Goal: Task Accomplishment & Management: Complete application form

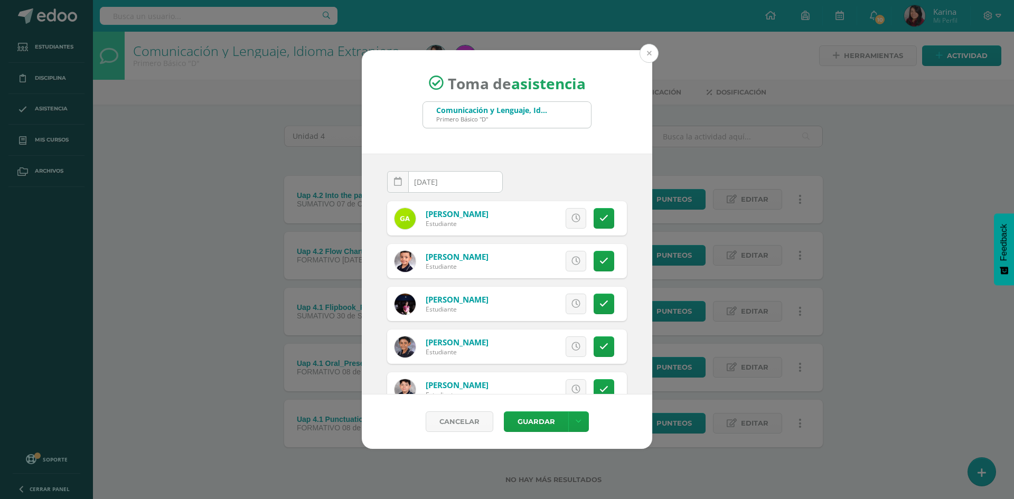
click at [653, 54] on button at bounding box center [649, 53] width 19 height 19
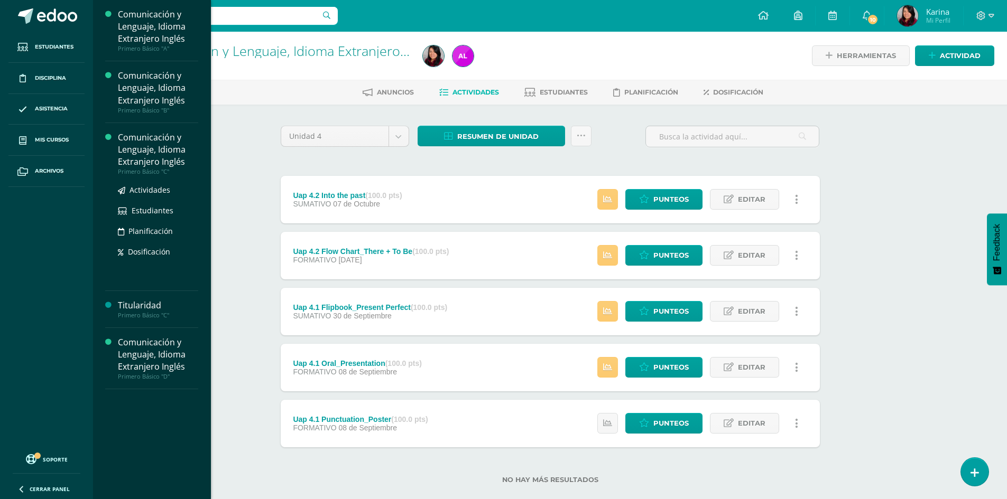
click at [150, 153] on div "Comunicación y Lenguaje, Idioma Extranjero Inglés" at bounding box center [158, 150] width 80 height 36
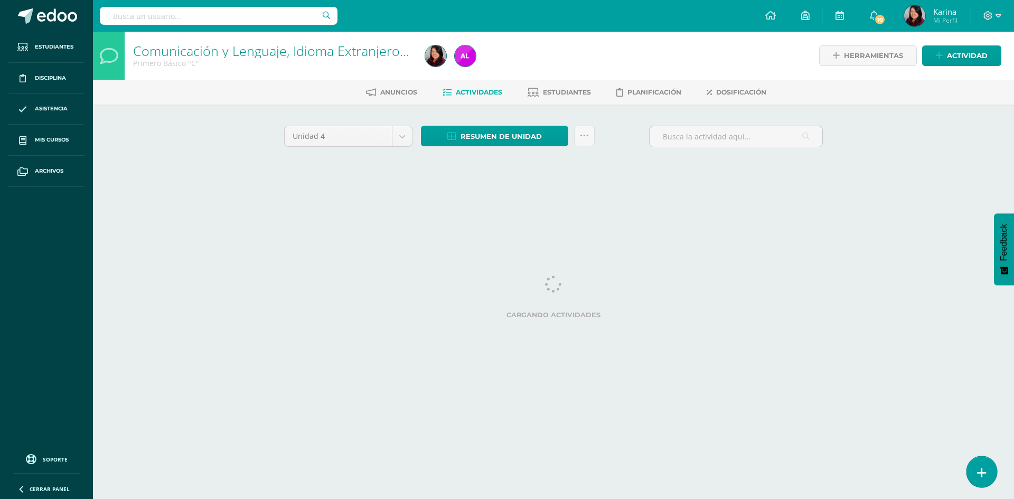
click at [977, 476] on link at bounding box center [982, 472] width 30 height 31
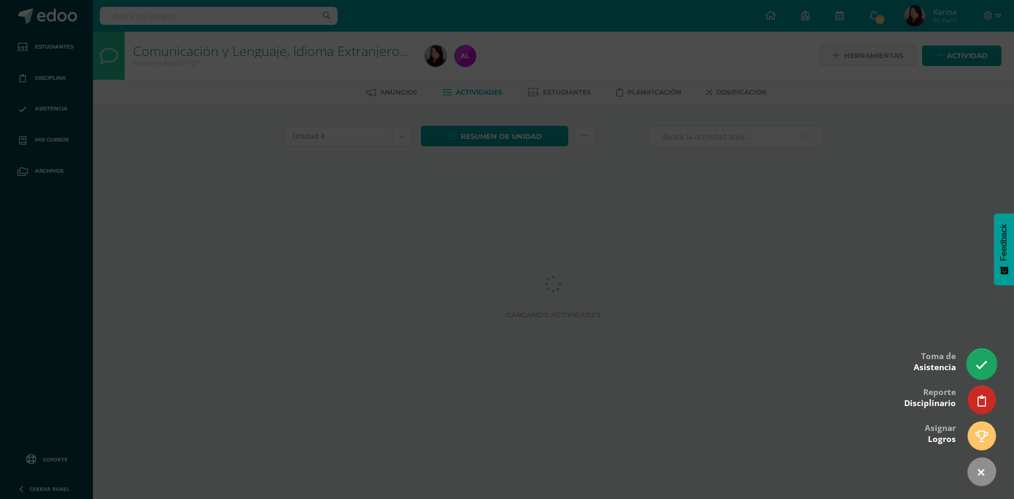
click at [978, 362] on icon at bounding box center [982, 365] width 12 height 12
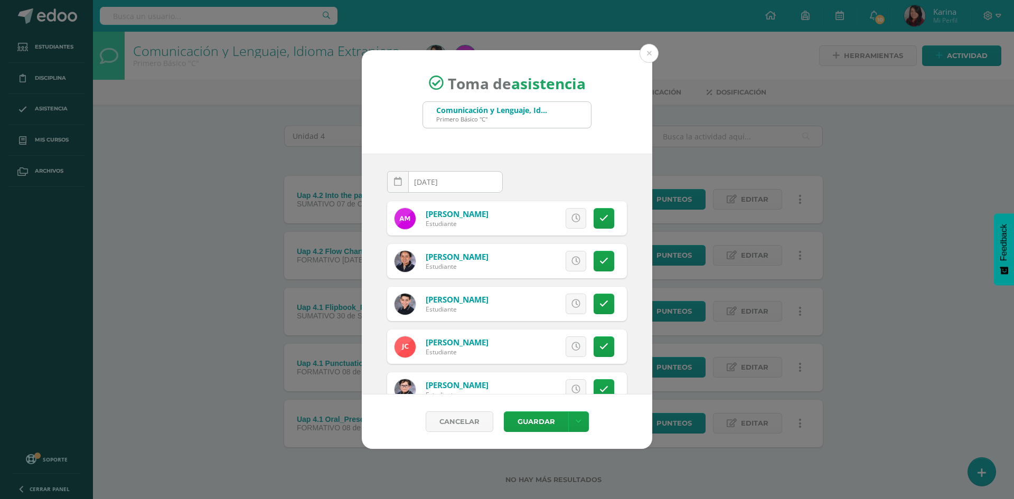
click at [580, 218] on div "Excusa Detalles sobre excusa: Añadir excusa a todas las inasistencias del día C…" at bounding box center [551, 218] width 152 height 34
click at [572, 221] on icon at bounding box center [576, 218] width 9 height 9
click at [555, 216] on span "Excusa" at bounding box center [558, 219] width 29 height 20
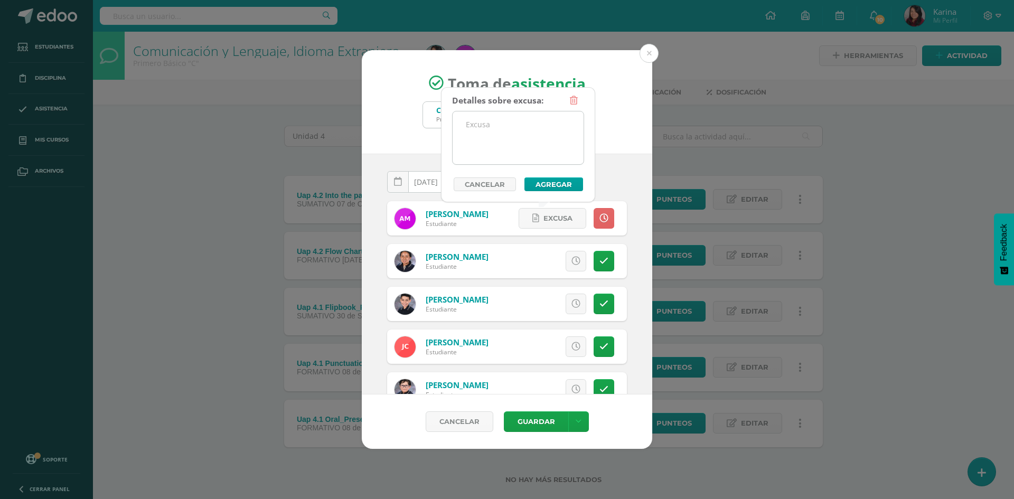
click at [535, 131] on textarea at bounding box center [518, 137] width 131 height 53
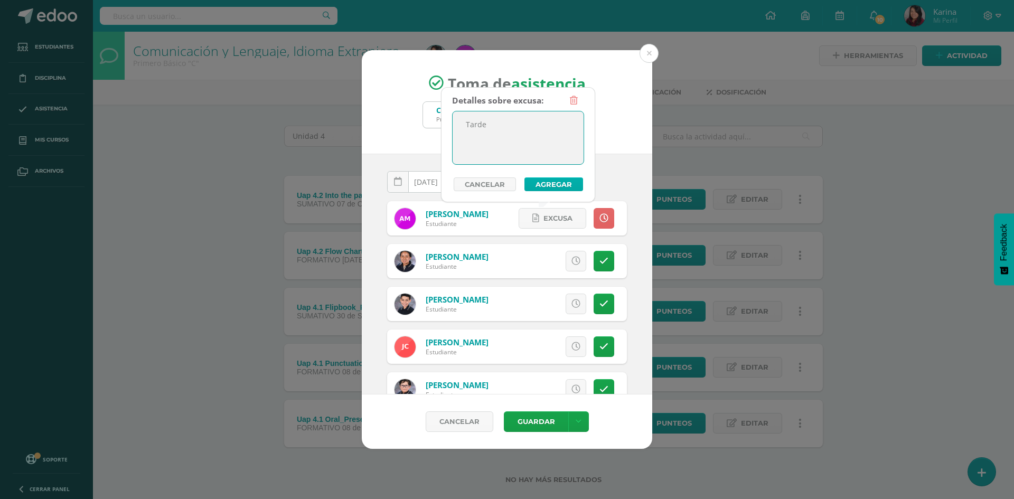
type textarea "Tarde"
click at [548, 182] on button "Agregar" at bounding box center [554, 185] width 59 height 14
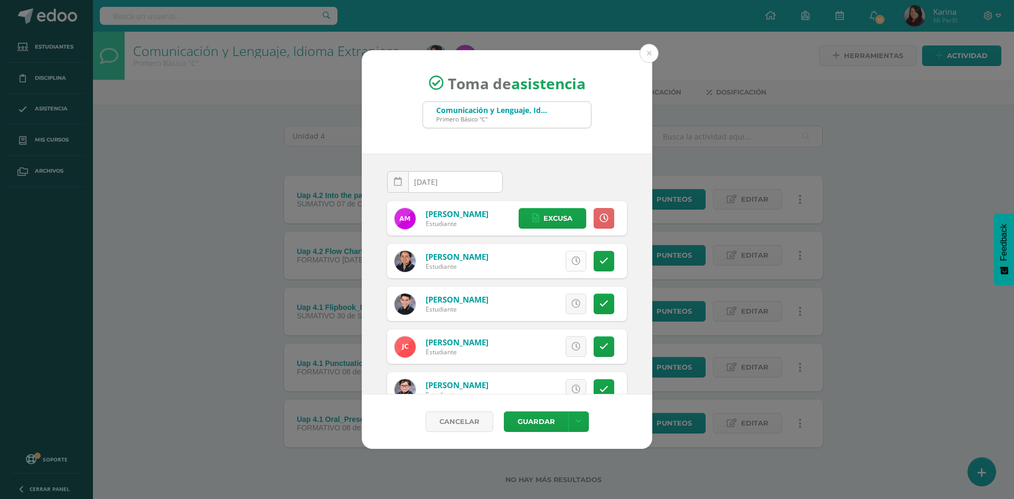
click at [572, 262] on icon at bounding box center [576, 261] width 9 height 9
click at [561, 262] on span "Excusa" at bounding box center [558, 262] width 29 height 20
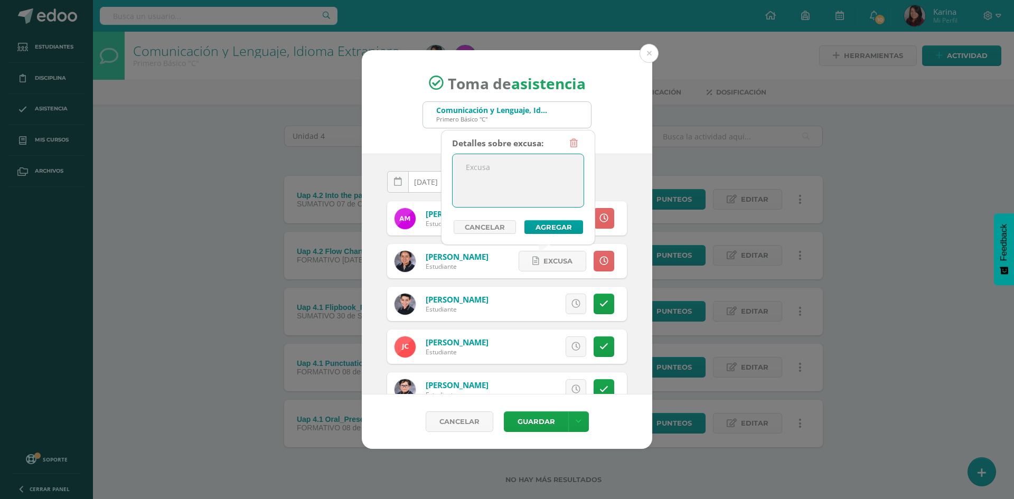
click at [509, 169] on textarea at bounding box center [518, 180] width 131 height 53
drag, startPoint x: 494, startPoint y: 174, endPoint x: 433, endPoint y: 190, distance: 62.8
click at [433, 190] on body "Toma de asistencia Comunicación y Lenguaje, Idioma Extranjero Inglés Primero Bá…" at bounding box center [507, 259] width 1014 height 518
type textarea "Tarde"
click at [567, 230] on button "Agregar" at bounding box center [554, 227] width 59 height 14
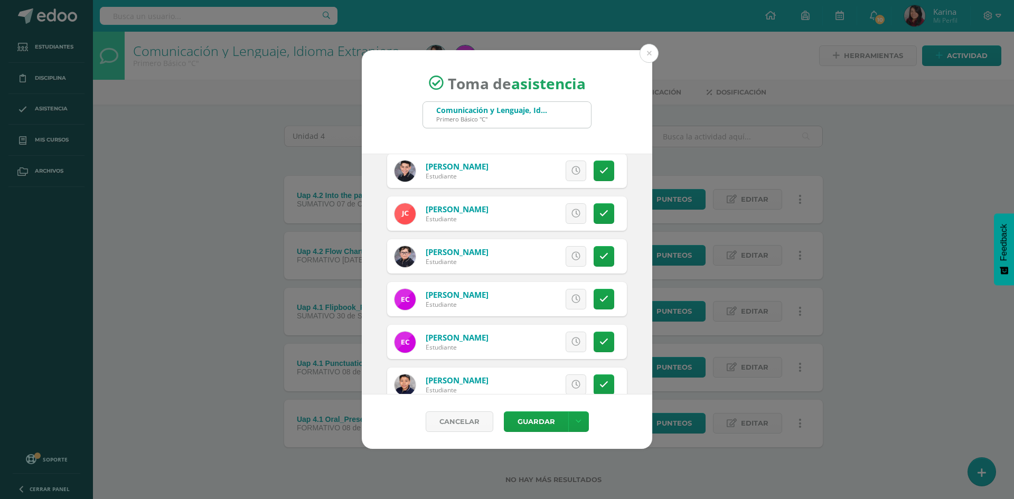
scroll to position [159, 0]
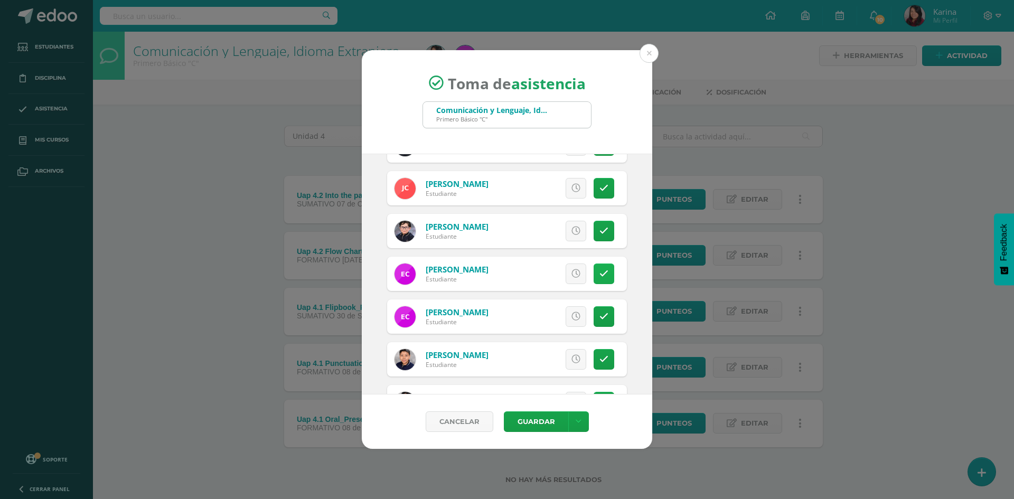
click at [600, 270] on icon at bounding box center [604, 273] width 9 height 9
click at [546, 274] on span "Excusa" at bounding box center [558, 274] width 29 height 20
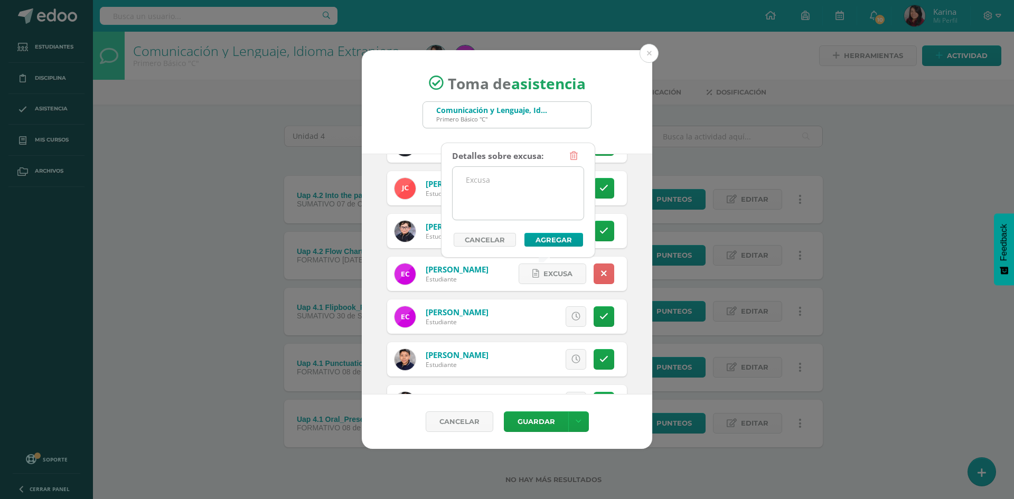
click at [532, 196] on textarea at bounding box center [518, 193] width 131 height 53
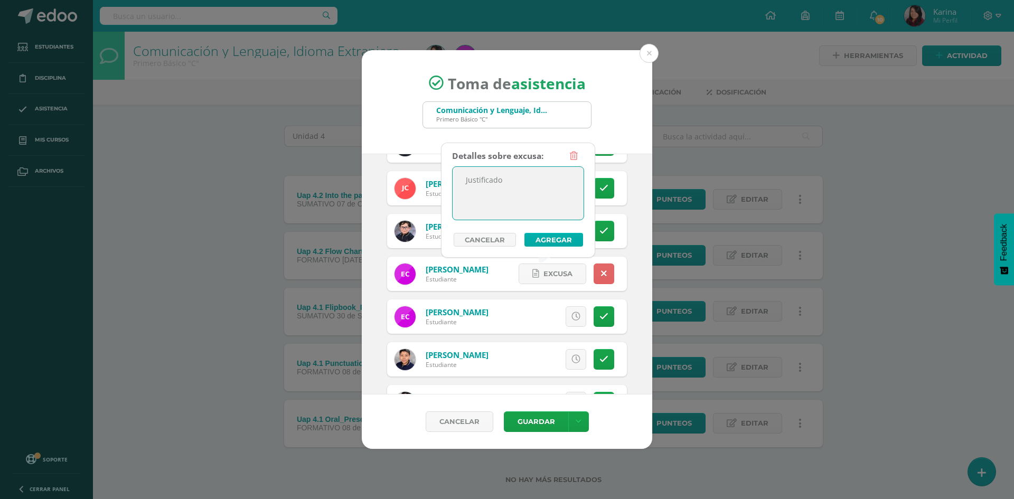
type textarea "Justificado"
click at [570, 239] on button "Agregar" at bounding box center [554, 240] width 59 height 14
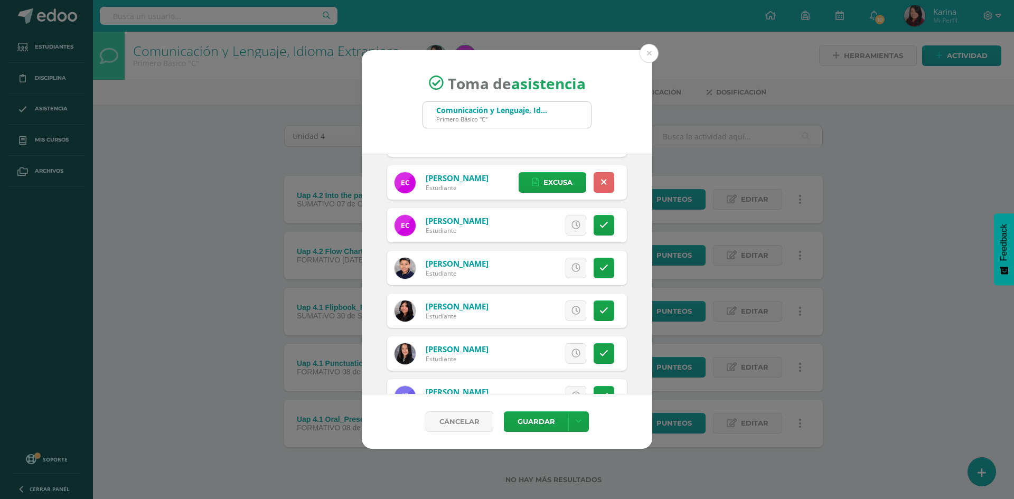
scroll to position [264, 0]
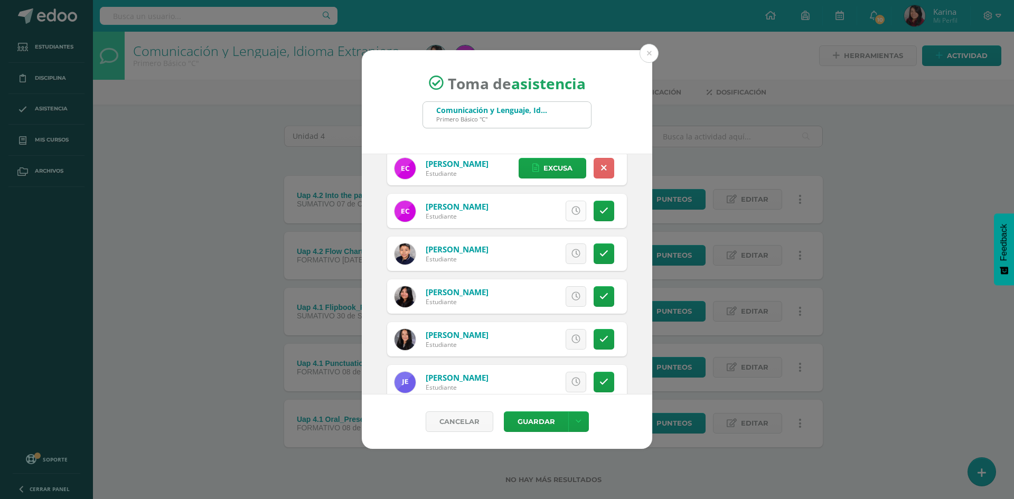
click at [572, 209] on icon at bounding box center [576, 211] width 9 height 9
click at [566, 212] on link "Excusa" at bounding box center [553, 211] width 68 height 21
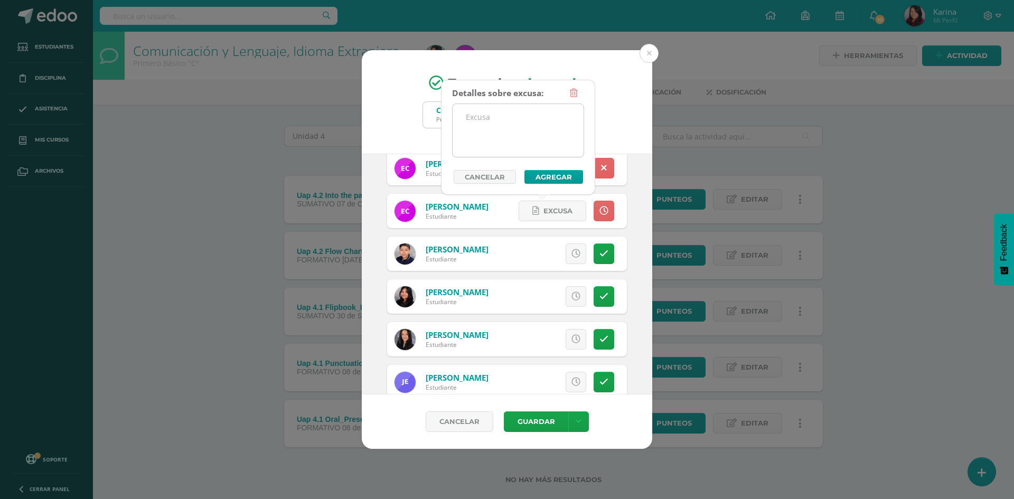
click at [516, 143] on textarea at bounding box center [518, 130] width 131 height 53
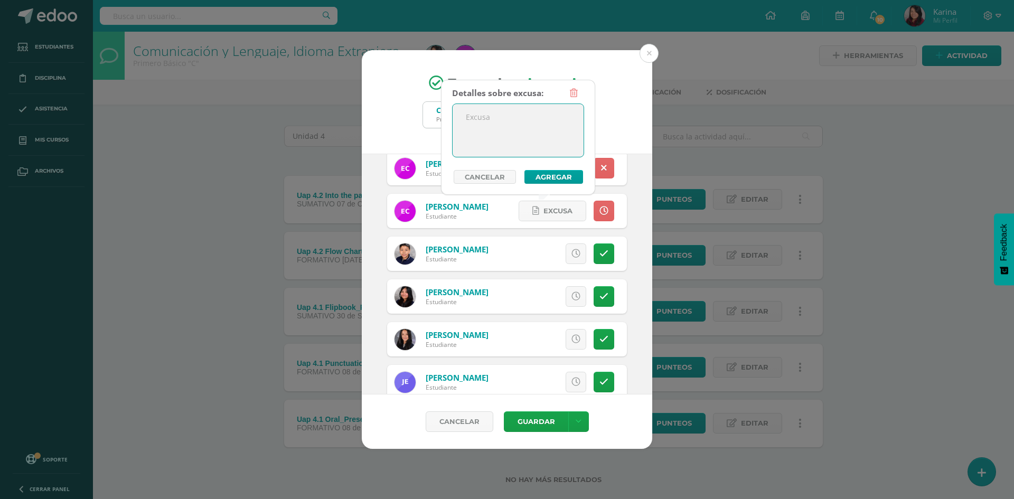
paste textarea "Tarde"
type textarea "Tarde"
click at [553, 178] on button "Agregar" at bounding box center [554, 177] width 59 height 14
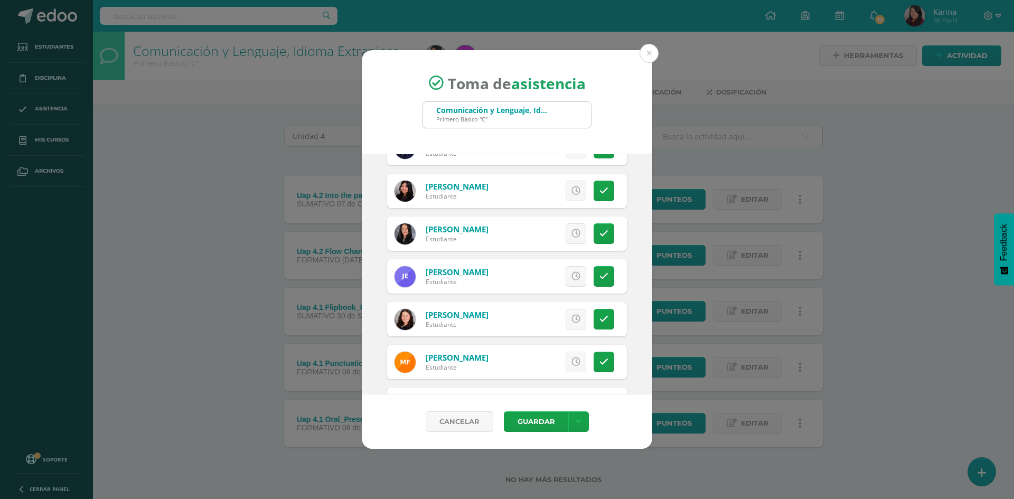
scroll to position [423, 0]
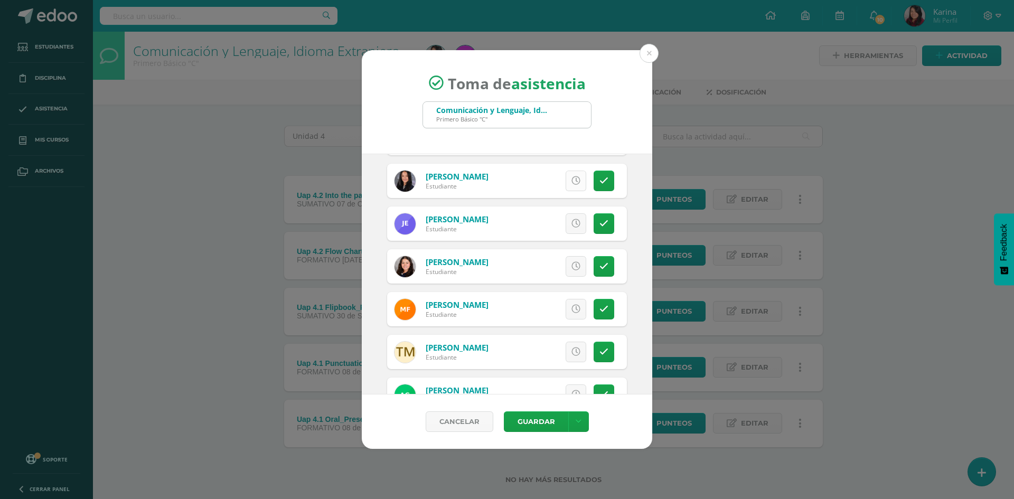
click at [566, 189] on link at bounding box center [576, 181] width 21 height 21
click at [560, 184] on span "Excusa" at bounding box center [558, 181] width 29 height 20
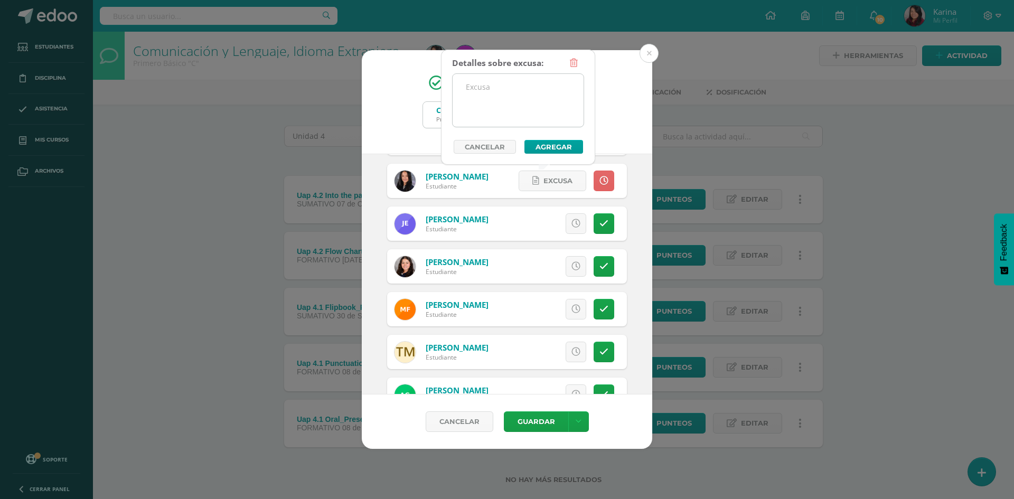
click at [518, 108] on textarea at bounding box center [518, 100] width 131 height 53
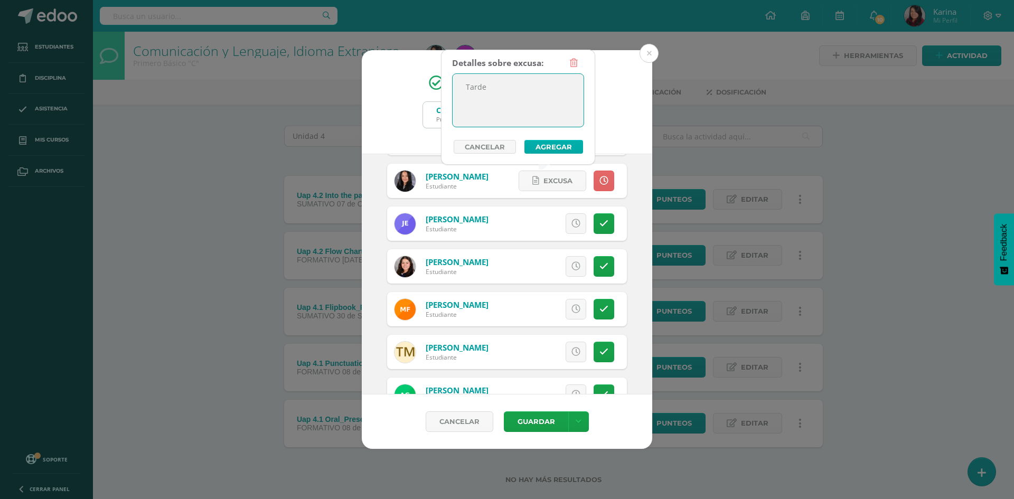
type textarea "Tarde"
click at [542, 150] on button "Agregar" at bounding box center [554, 147] width 59 height 14
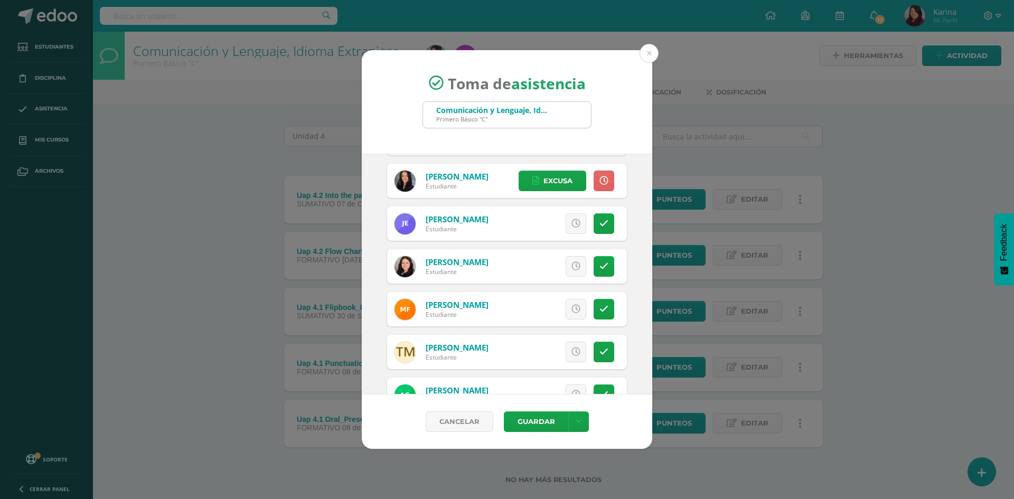
scroll to position [476, 0]
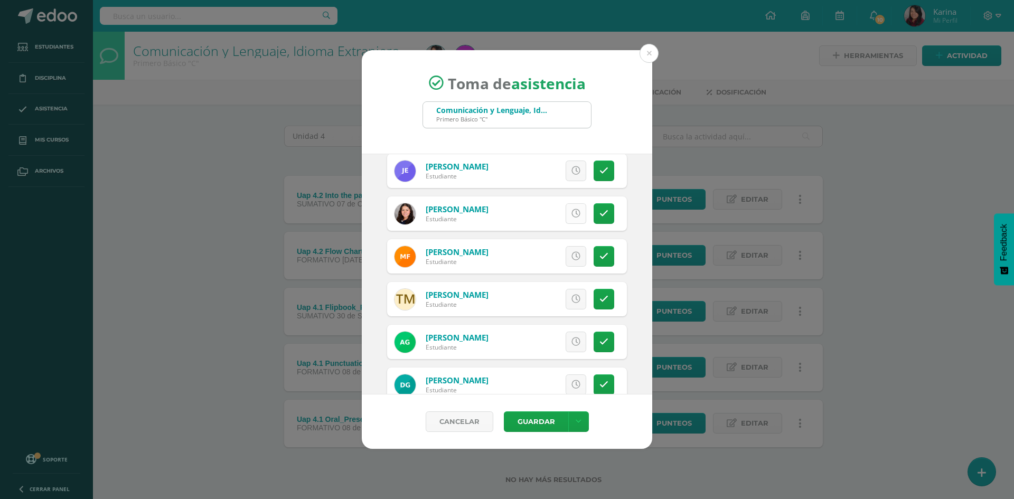
click at [574, 218] on link at bounding box center [576, 213] width 21 height 21
click at [574, 218] on link "Excusa" at bounding box center [553, 213] width 68 height 21
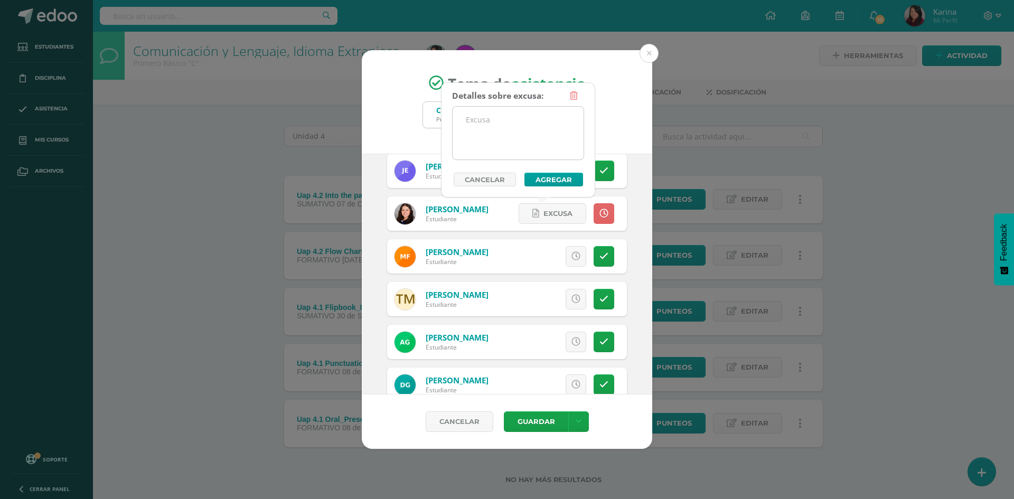
click at [529, 124] on textarea at bounding box center [518, 133] width 131 height 53
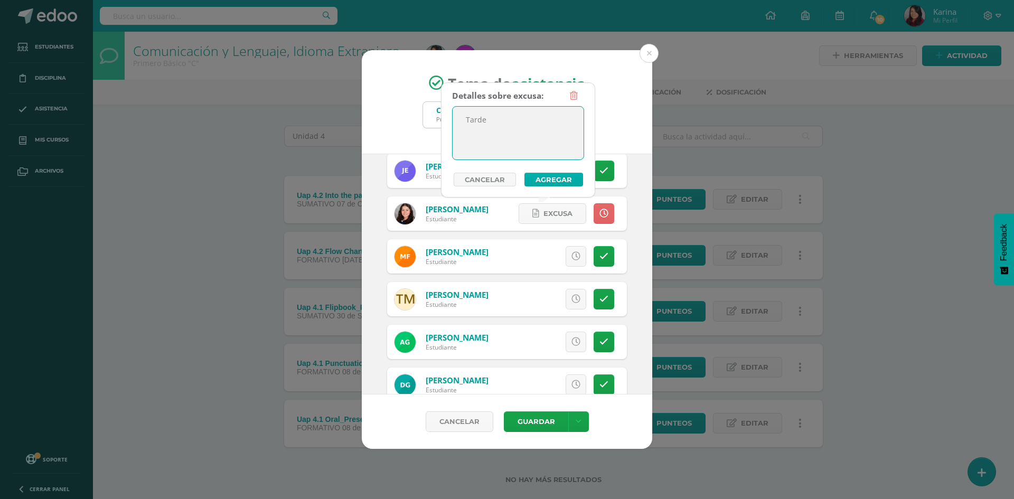
type textarea "Tarde"
click at [560, 181] on button "Agregar" at bounding box center [554, 180] width 59 height 14
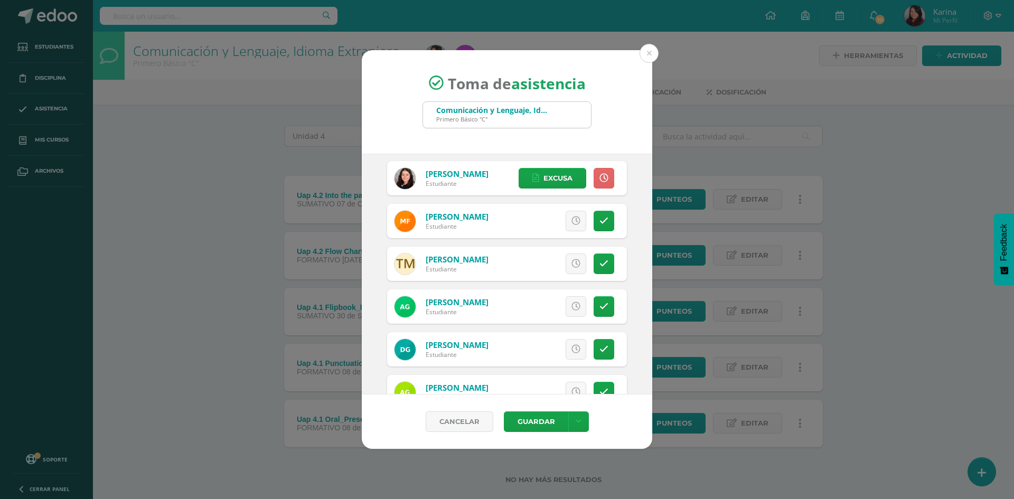
scroll to position [528, 0]
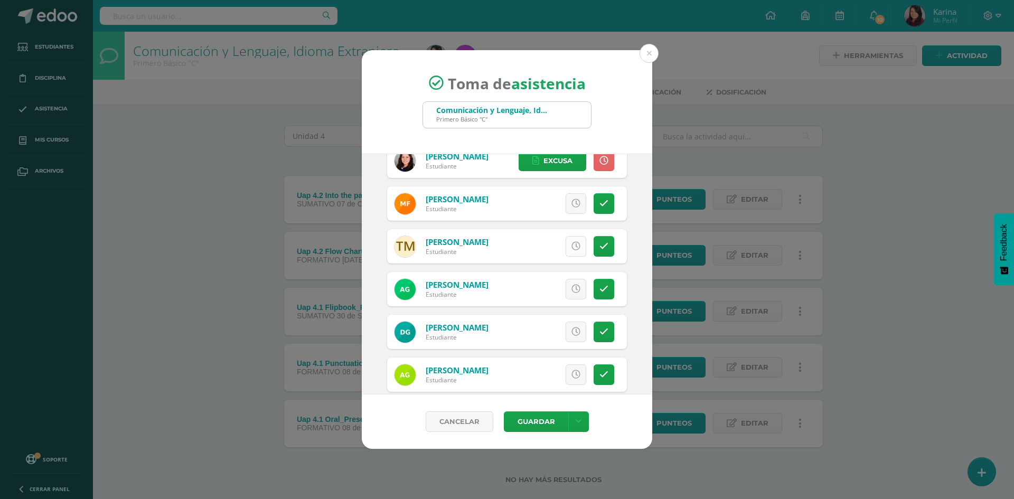
click at [569, 252] on link at bounding box center [576, 246] width 21 height 21
click at [568, 254] on link "Excusa" at bounding box center [553, 246] width 68 height 21
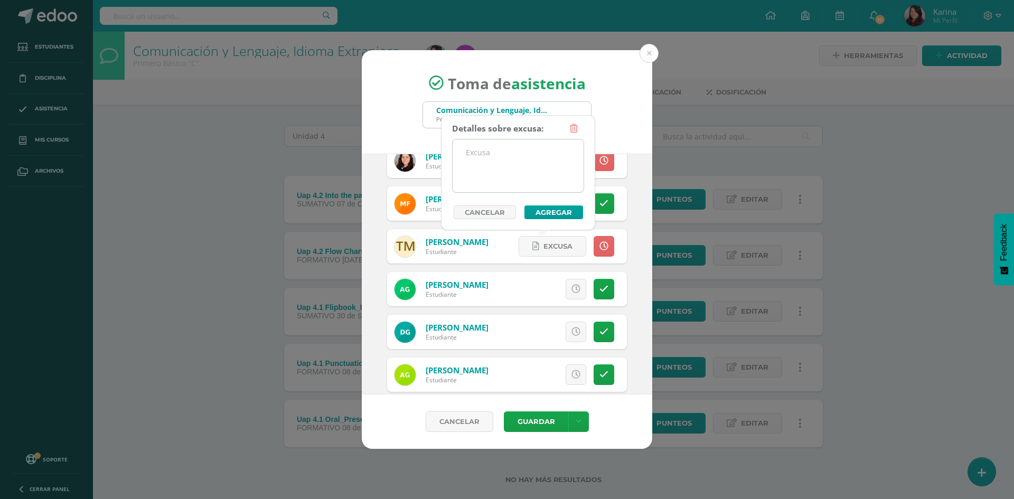
click at [536, 183] on textarea at bounding box center [518, 165] width 131 height 53
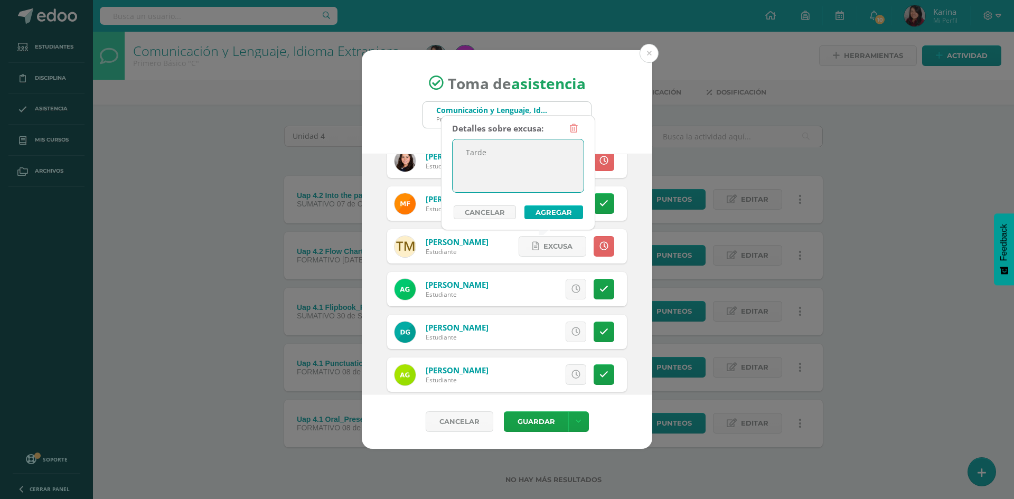
type textarea "Tarde"
click at [548, 214] on button "Agregar" at bounding box center [554, 213] width 59 height 14
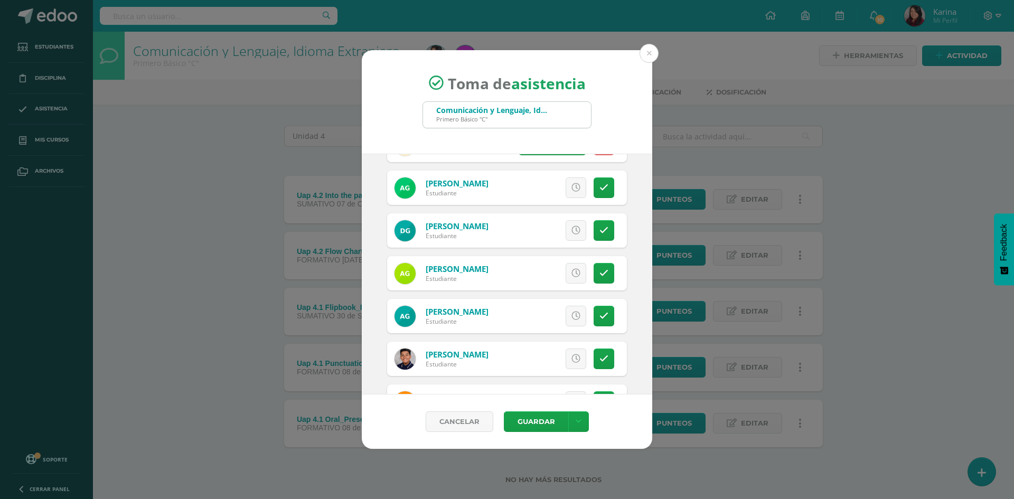
scroll to position [634, 0]
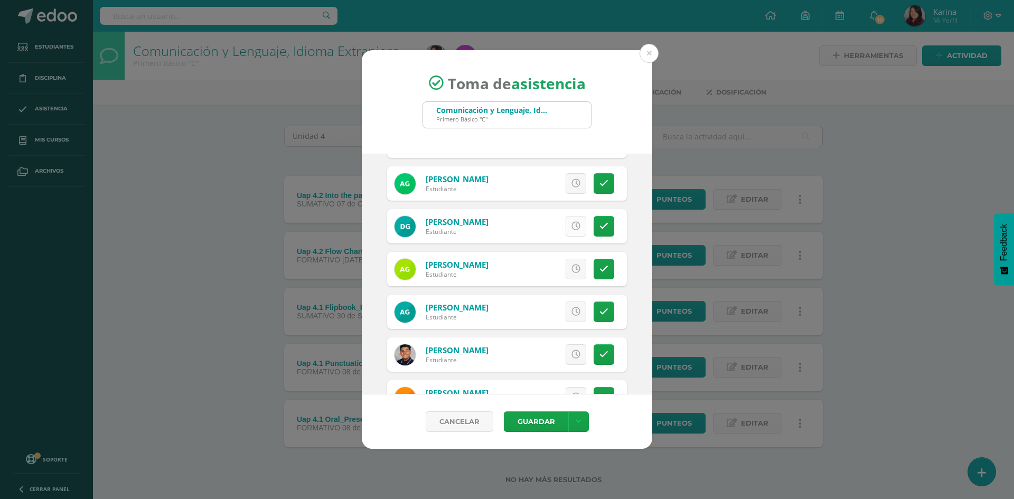
click at [572, 227] on icon at bounding box center [576, 226] width 9 height 9
click at [572, 182] on icon at bounding box center [576, 183] width 9 height 9
click at [544, 190] on span "Excusa" at bounding box center [558, 184] width 29 height 20
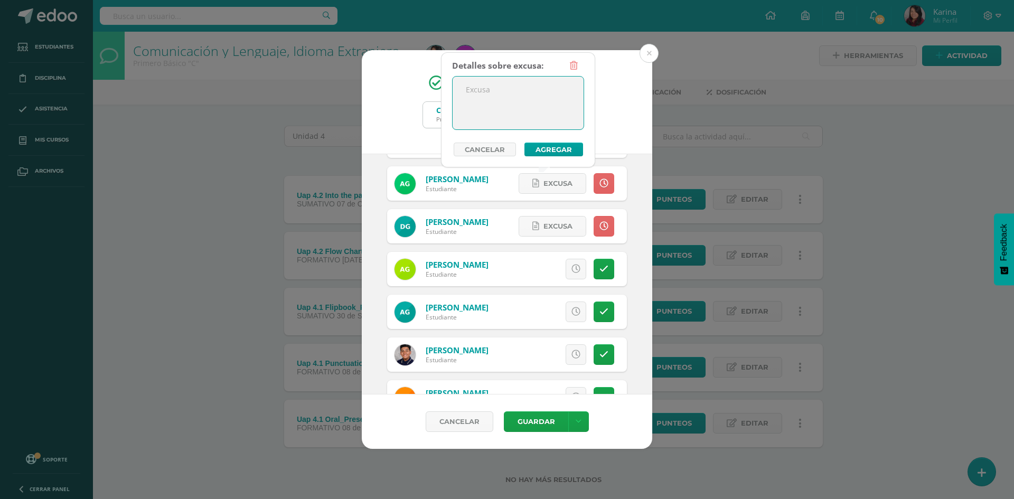
click at [518, 99] on textarea at bounding box center [518, 103] width 131 height 53
type textarea "Tarde"
click at [561, 161] on div "Detalles sobre excusa: Tarde Añadir excusa a todas las inasistencias del día Ca…" at bounding box center [518, 109] width 154 height 115
drag, startPoint x: 559, startPoint y: 148, endPoint x: 559, endPoint y: 169, distance: 20.6
click at [559, 162] on div "Detalles sobre excusa: Tarde Añadir excusa a todas las inasistencias del día Ca…" at bounding box center [518, 109] width 154 height 115
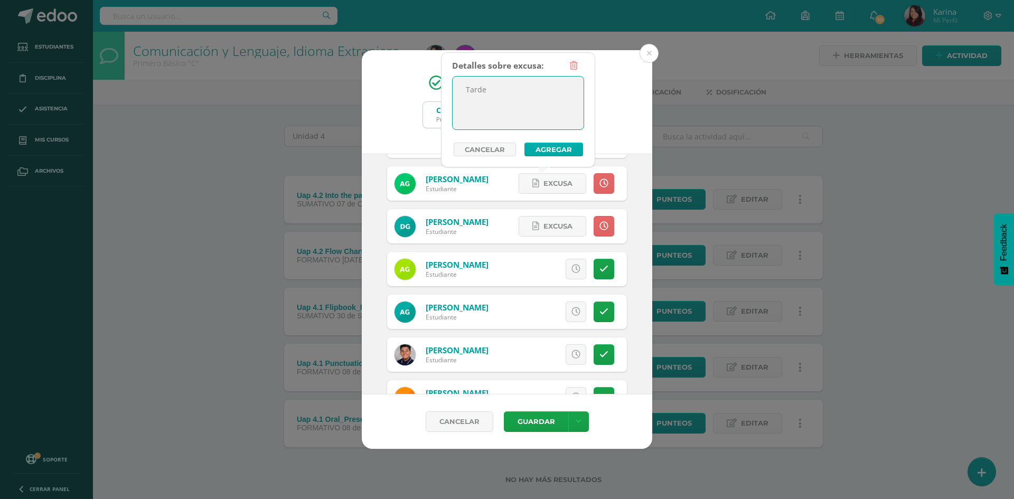
click at [551, 148] on button "Agregar" at bounding box center [554, 150] width 59 height 14
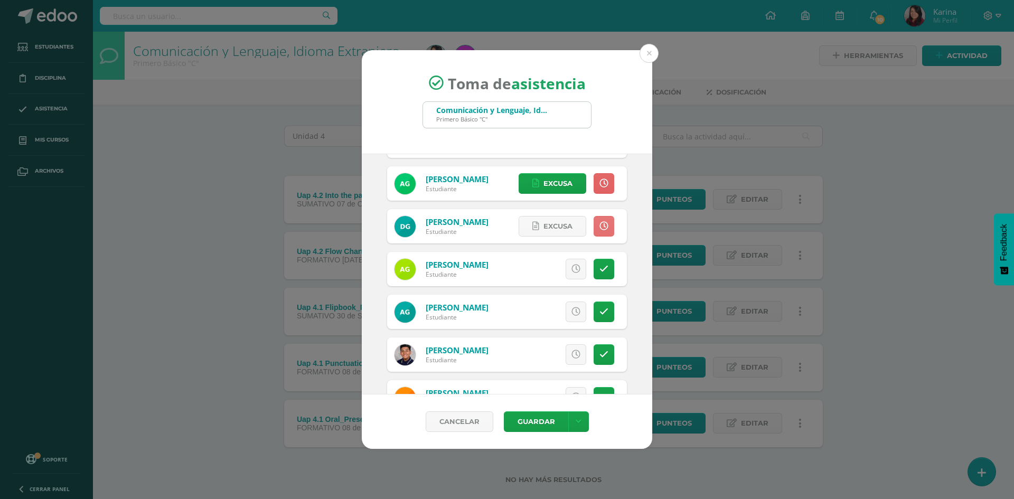
click at [600, 223] on icon at bounding box center [604, 226] width 9 height 9
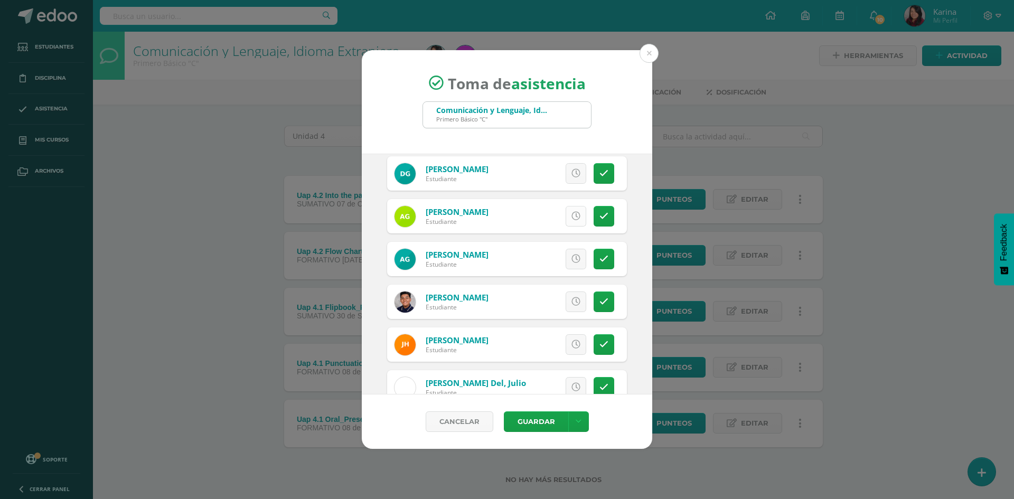
click at [572, 218] on icon at bounding box center [576, 216] width 9 height 9
click at [566, 218] on link "Excusa" at bounding box center [553, 216] width 68 height 21
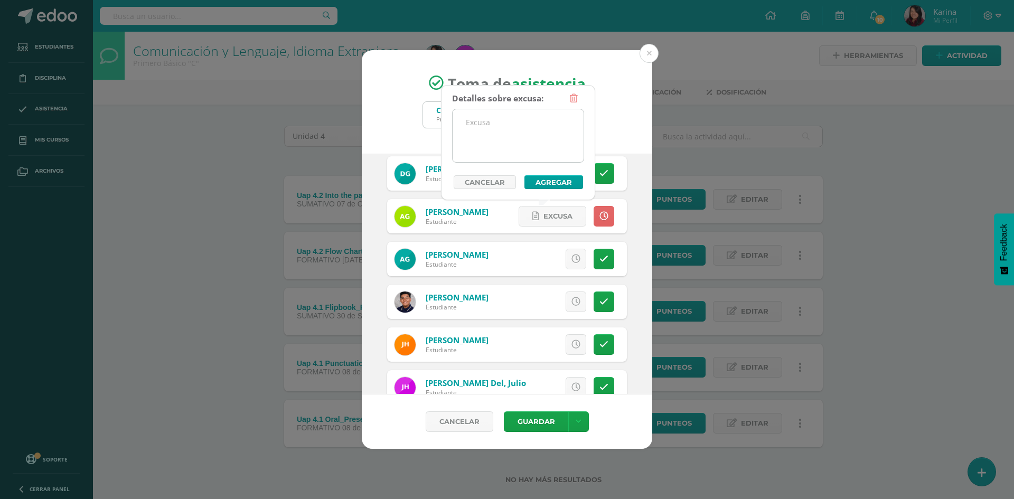
click at [525, 120] on textarea at bounding box center [518, 135] width 131 height 53
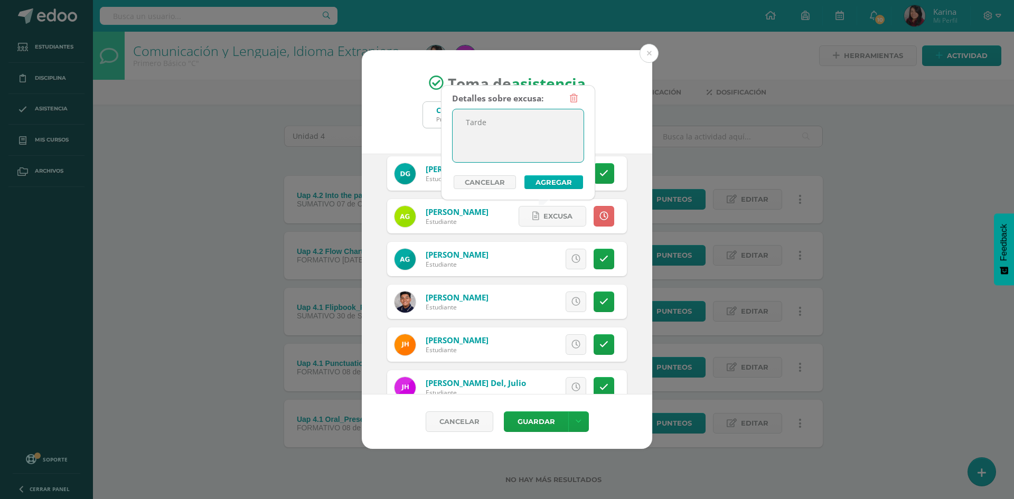
type textarea "Tarde"
click at [561, 180] on button "Agregar" at bounding box center [554, 182] width 59 height 14
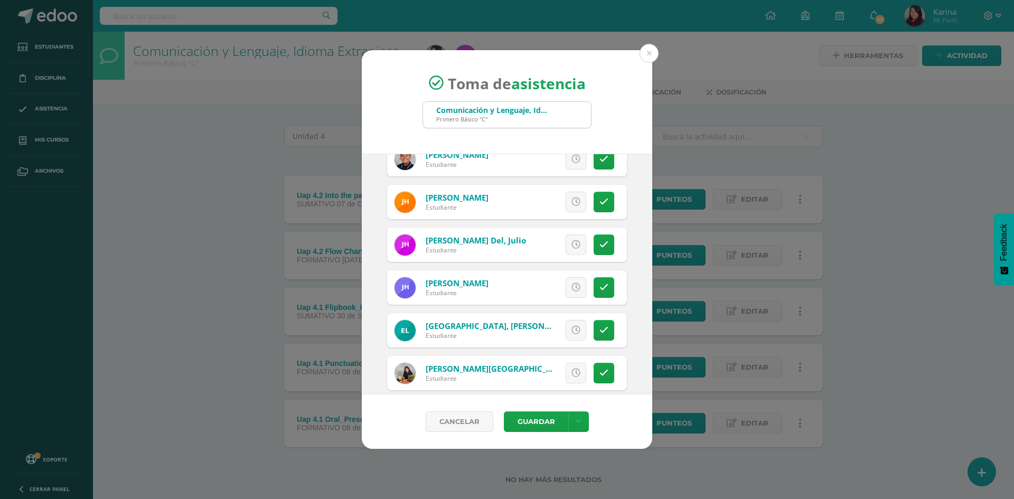
scroll to position [845, 0]
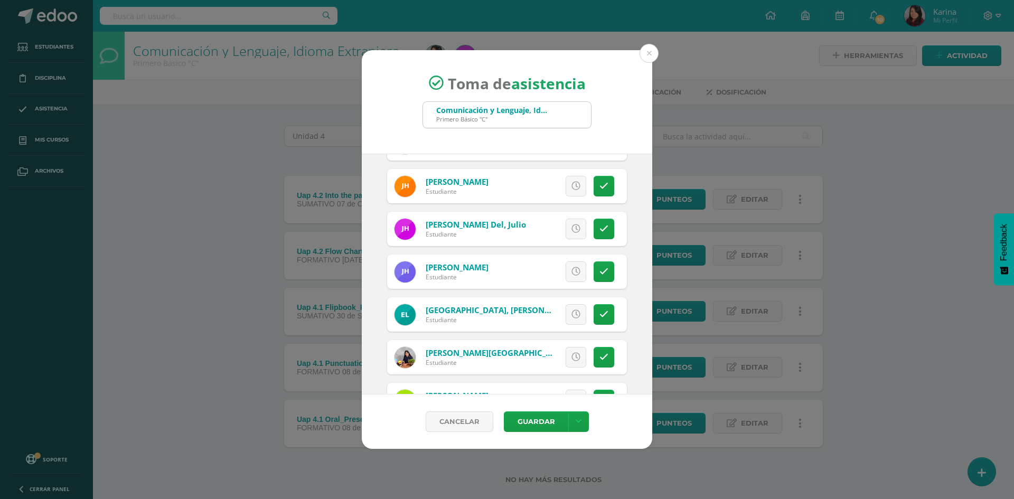
click at [572, 224] on link at bounding box center [576, 229] width 21 height 21
click at [564, 222] on span "Excusa" at bounding box center [558, 229] width 29 height 20
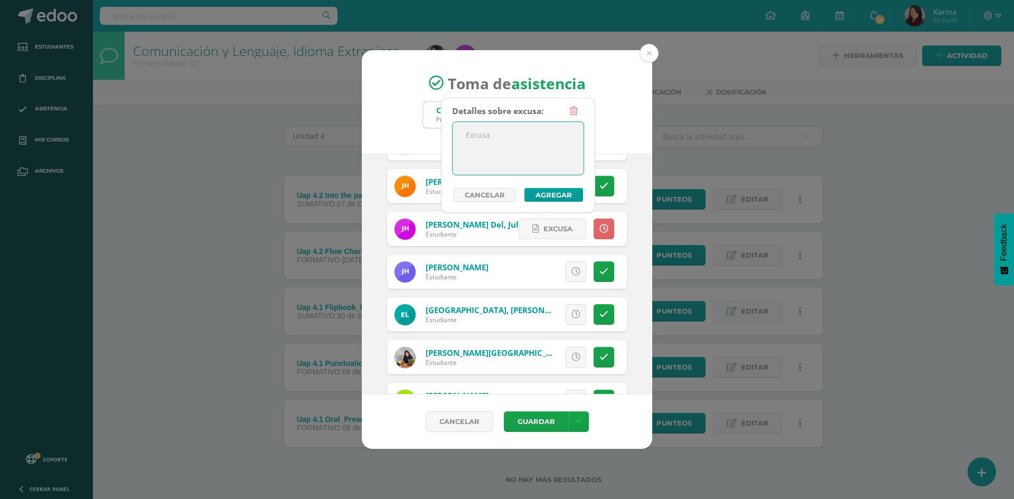
click at [542, 138] on textarea at bounding box center [518, 148] width 131 height 53
type textarea "Tarde"
click at [549, 196] on button "Agregar" at bounding box center [554, 195] width 59 height 14
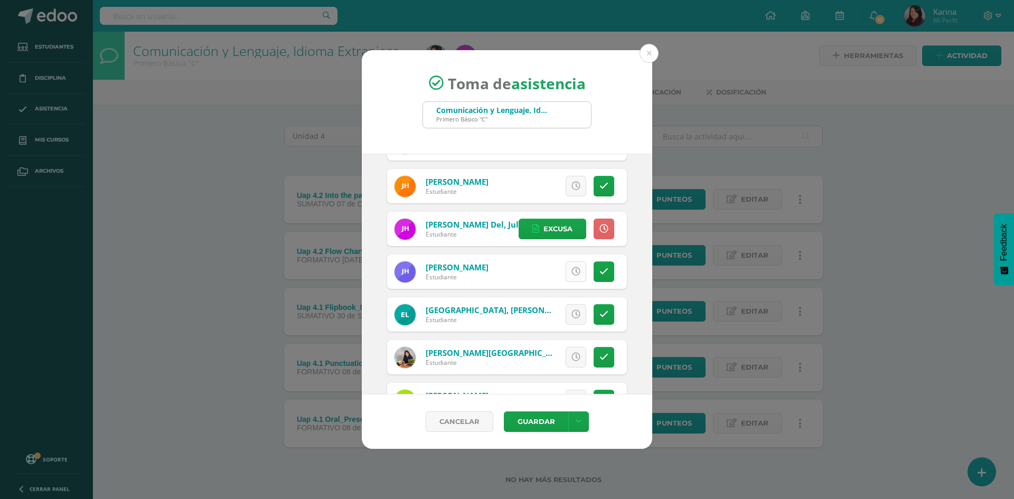
click at [572, 271] on icon at bounding box center [576, 271] width 9 height 9
click at [554, 273] on span "Excusa" at bounding box center [558, 272] width 29 height 20
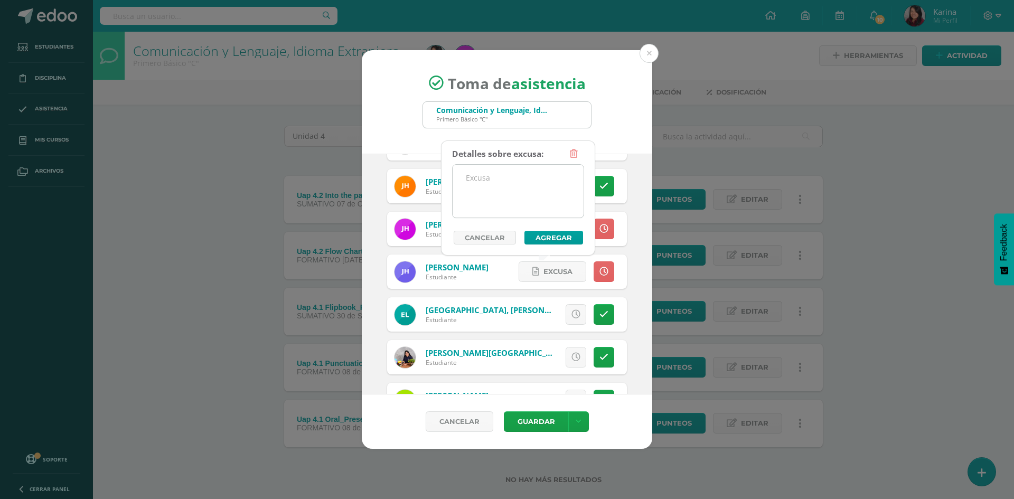
click at [518, 191] on textarea at bounding box center [518, 191] width 131 height 53
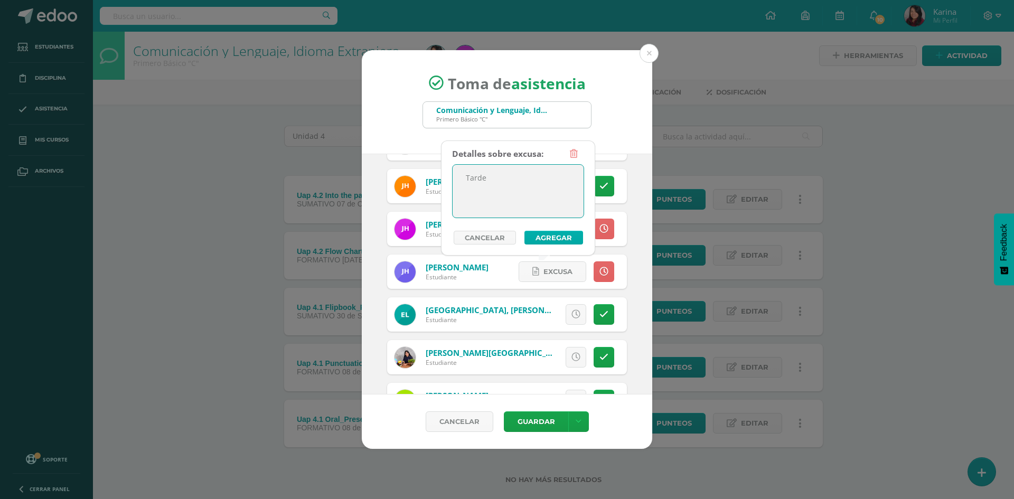
type textarea "Tarde"
click at [558, 237] on button "Agregar" at bounding box center [554, 238] width 59 height 14
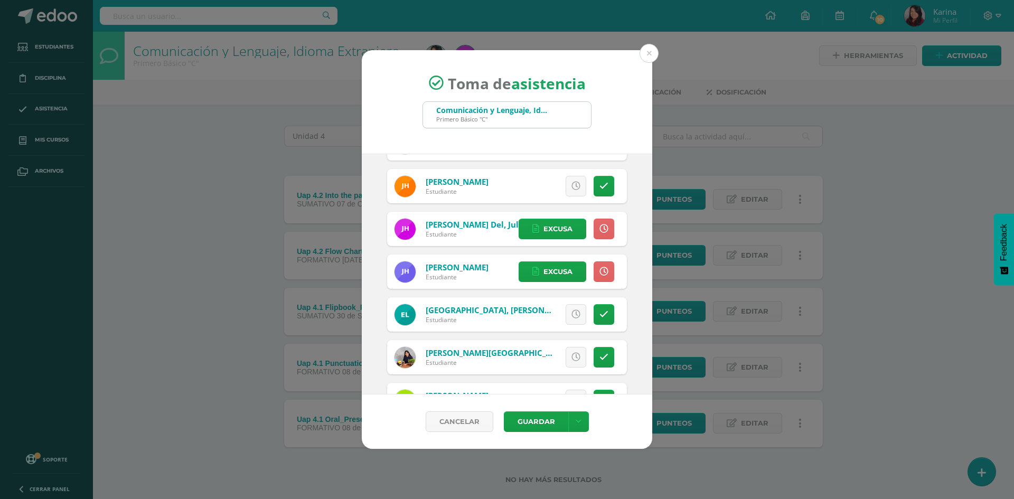
scroll to position [898, 0]
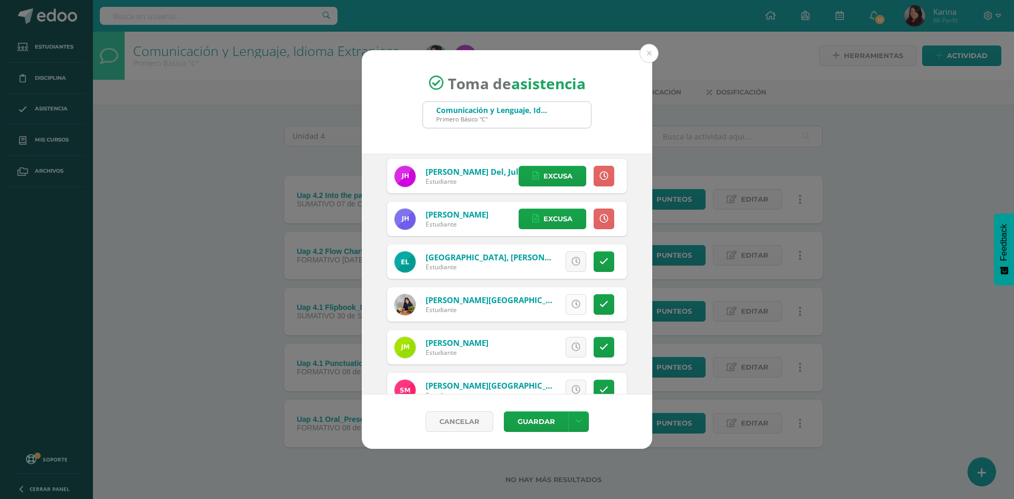
click at [572, 303] on icon at bounding box center [576, 304] width 9 height 9
click at [564, 303] on span "Excusa" at bounding box center [558, 305] width 29 height 20
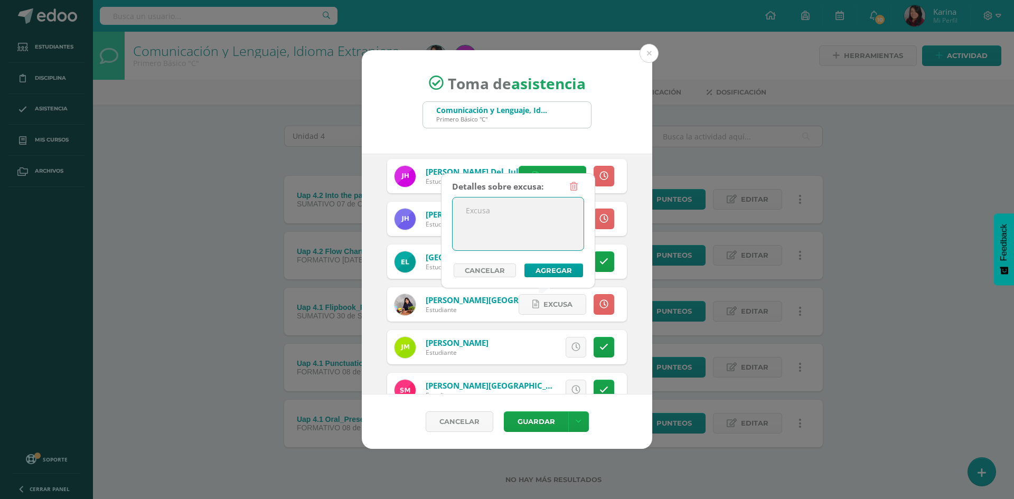
click at [554, 209] on textarea at bounding box center [518, 224] width 131 height 53
type textarea "Tarde"
click at [557, 266] on button "Agregar" at bounding box center [554, 271] width 59 height 14
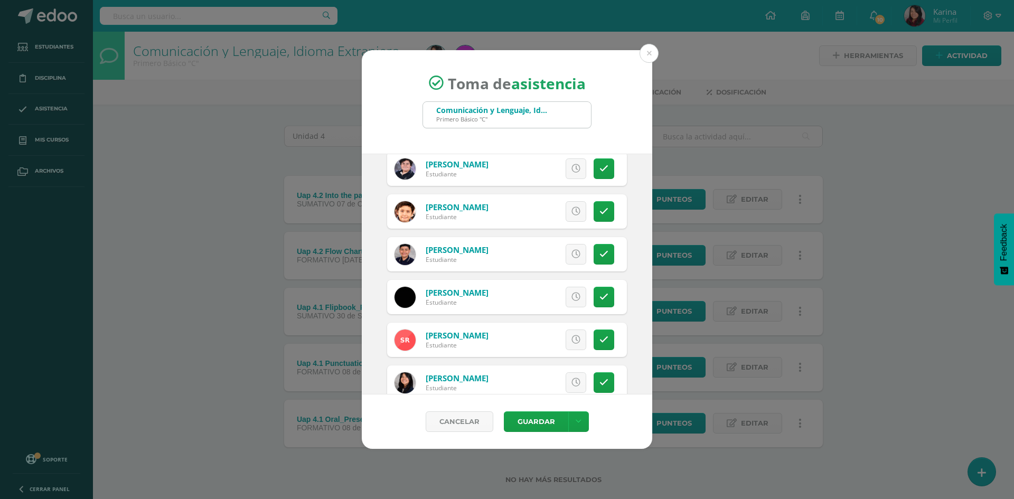
scroll to position [1215, 0]
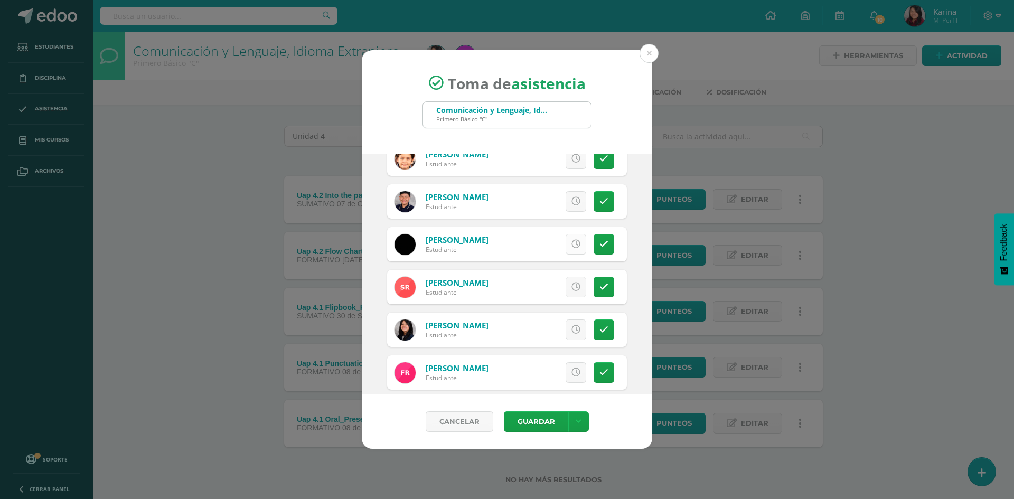
click at [572, 240] on icon at bounding box center [576, 244] width 9 height 9
click at [564, 243] on span "Excusa" at bounding box center [558, 245] width 29 height 20
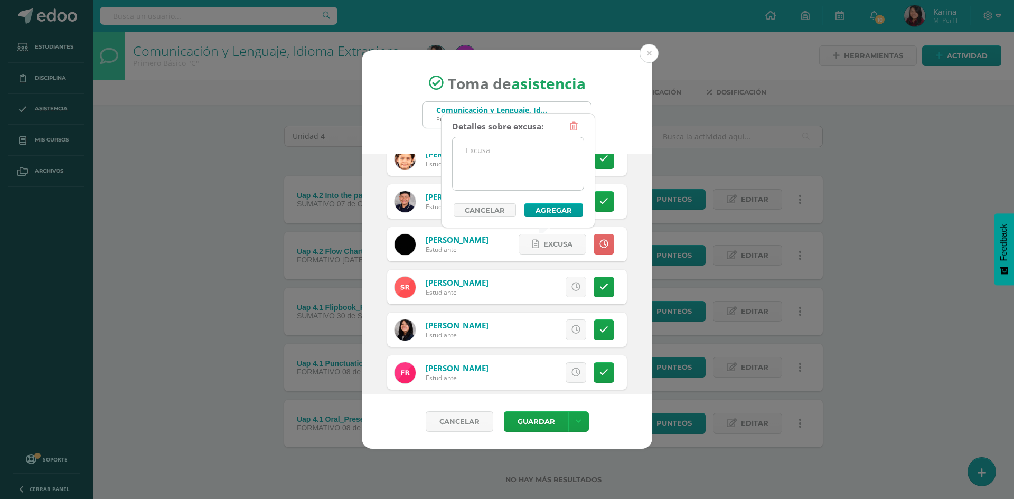
click at [466, 150] on textarea at bounding box center [518, 163] width 131 height 53
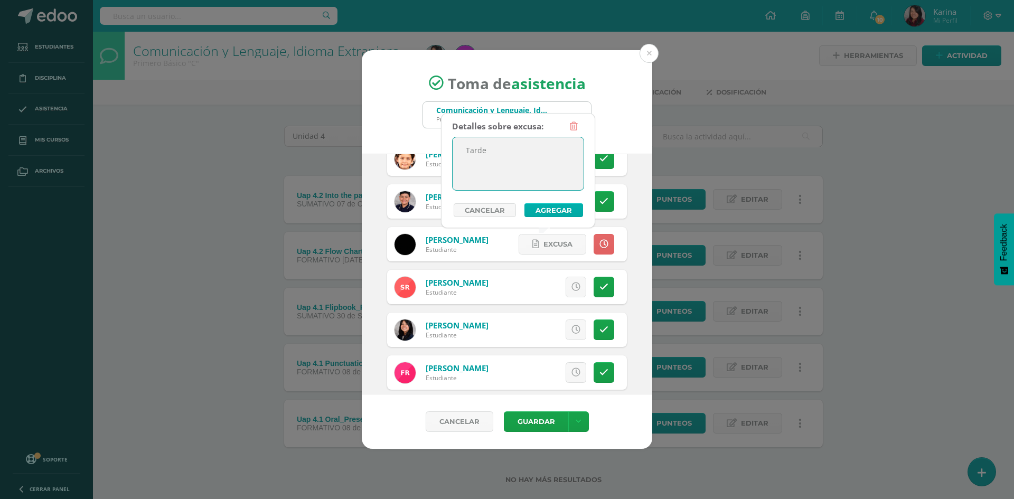
type textarea "Tarde"
click at [551, 211] on button "Agregar" at bounding box center [554, 210] width 59 height 14
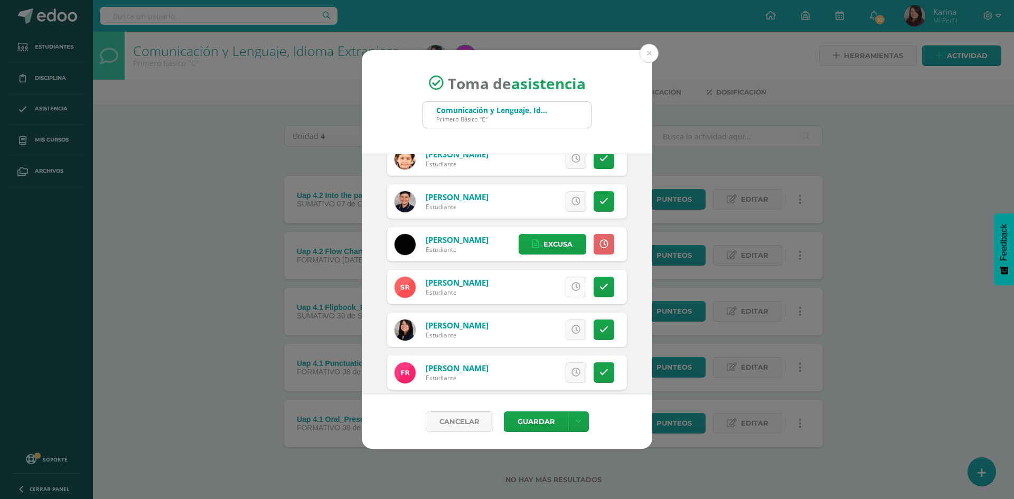
click at [566, 293] on link at bounding box center [576, 287] width 21 height 21
click at [557, 291] on span "Excusa" at bounding box center [558, 287] width 29 height 20
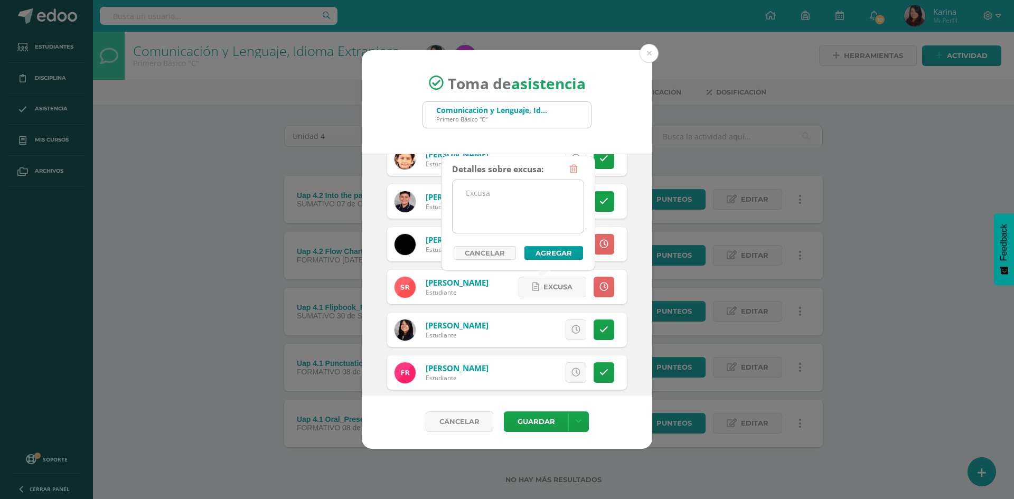
click at [534, 219] on textarea at bounding box center [518, 206] width 131 height 53
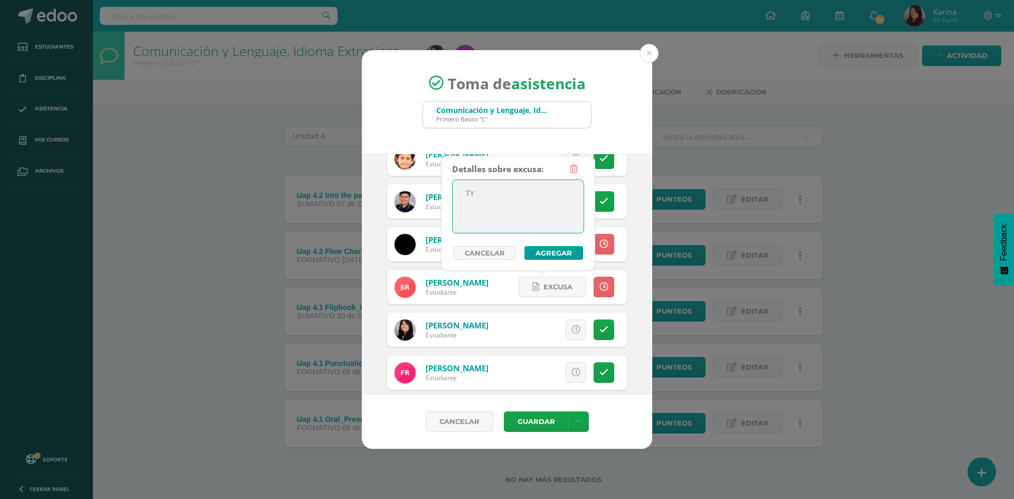
type textarea "T"
paste textarea "Tarde"
type textarea "Tarde"
click at [557, 257] on button "Agregar" at bounding box center [554, 253] width 59 height 14
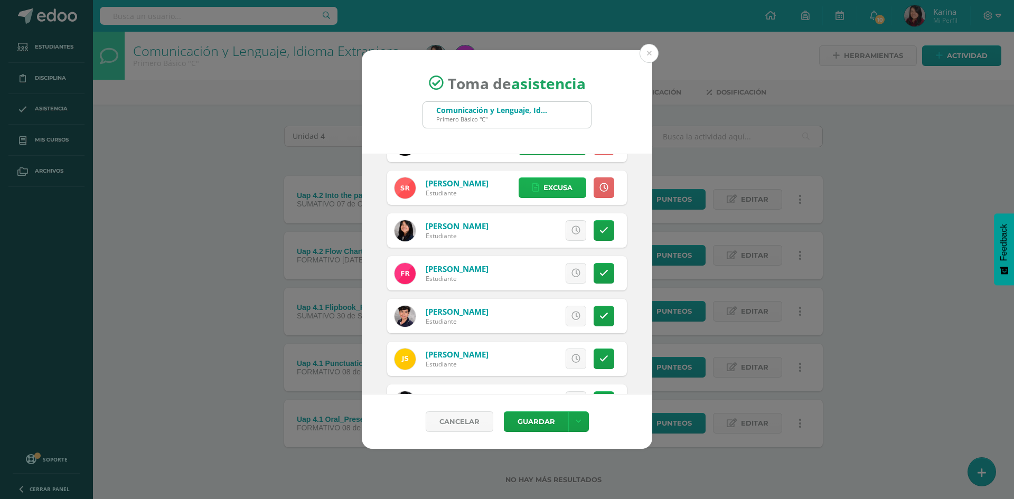
scroll to position [1321, 0]
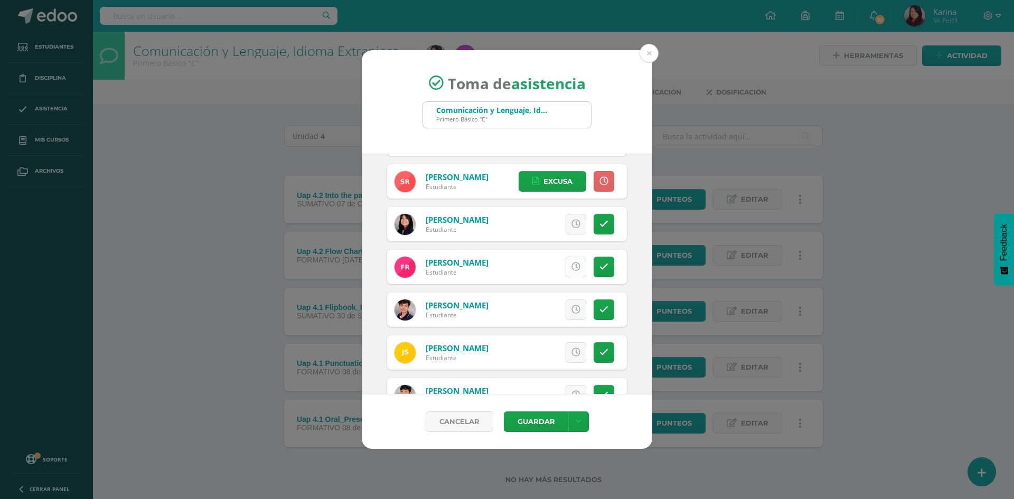
click at [566, 269] on link at bounding box center [576, 267] width 21 height 21
click at [554, 264] on span "Excusa" at bounding box center [558, 267] width 29 height 20
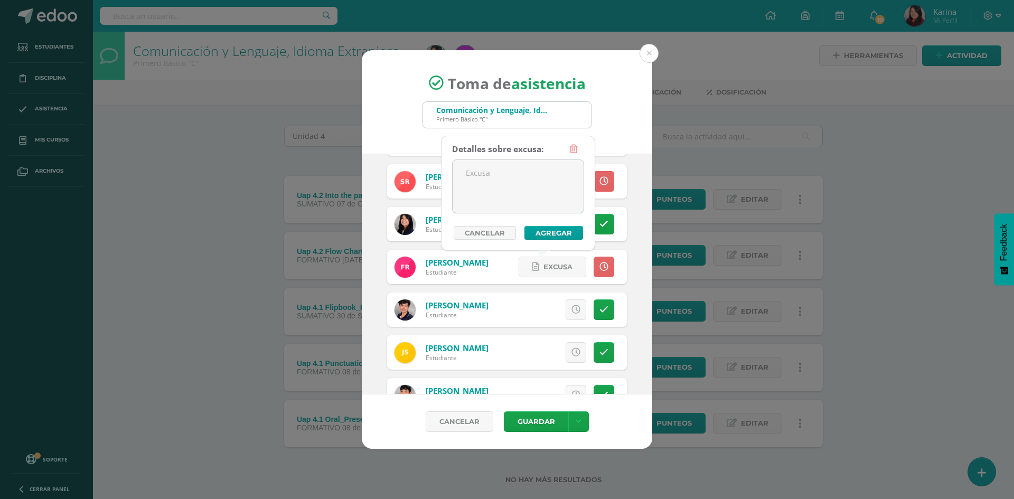
click at [530, 150] on div "Detalles sobre excusa:" at bounding box center [497, 149] width 91 height 21
click at [533, 177] on textarea at bounding box center [518, 186] width 131 height 53
type textarea "Tarde"
click at [559, 229] on button "Agregar" at bounding box center [554, 233] width 59 height 14
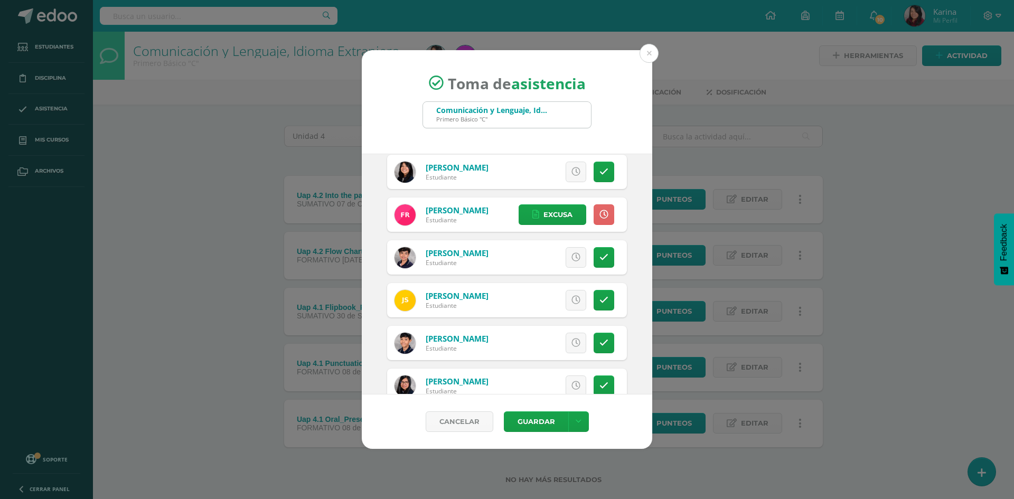
scroll to position [1374, 0]
click at [600, 257] on icon at bounding box center [604, 257] width 9 height 9
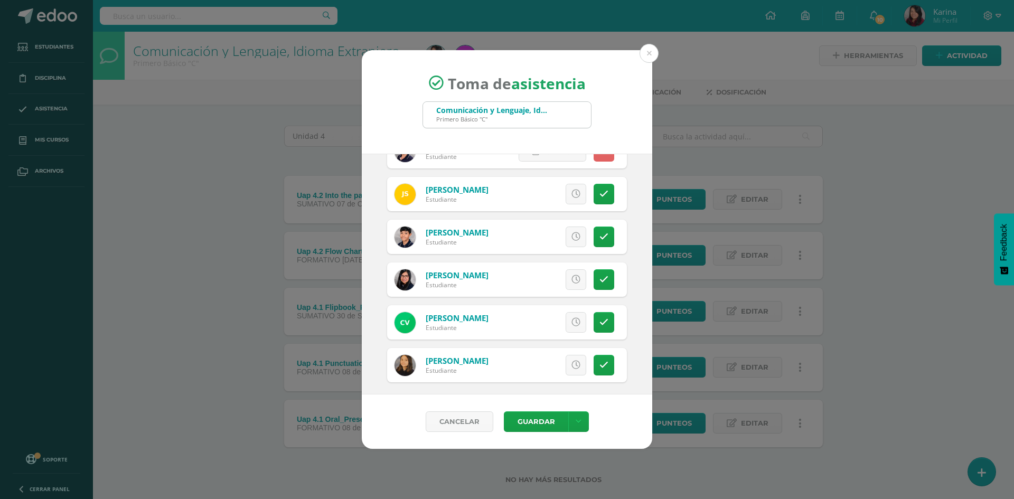
scroll to position [1485, 0]
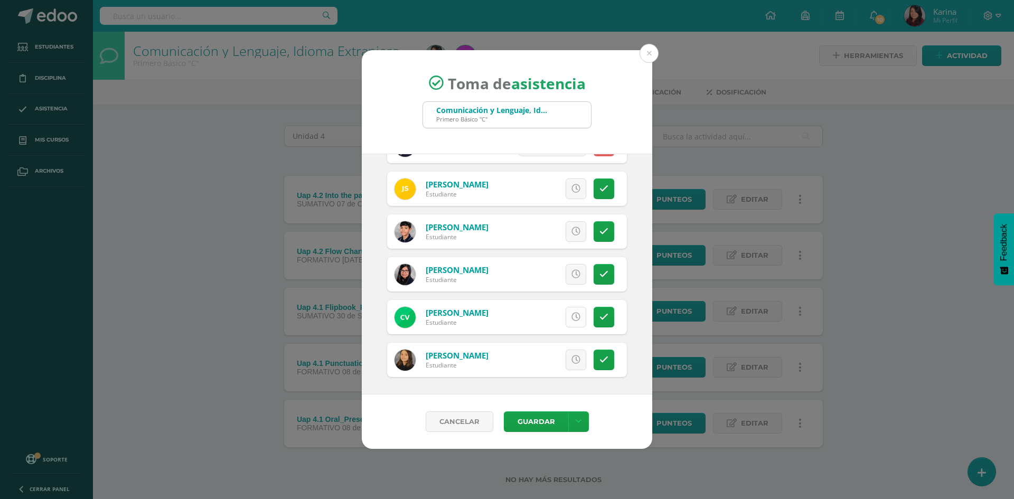
click at [572, 313] on icon at bounding box center [576, 317] width 9 height 9
click at [556, 318] on span "Excusa" at bounding box center [558, 318] width 29 height 20
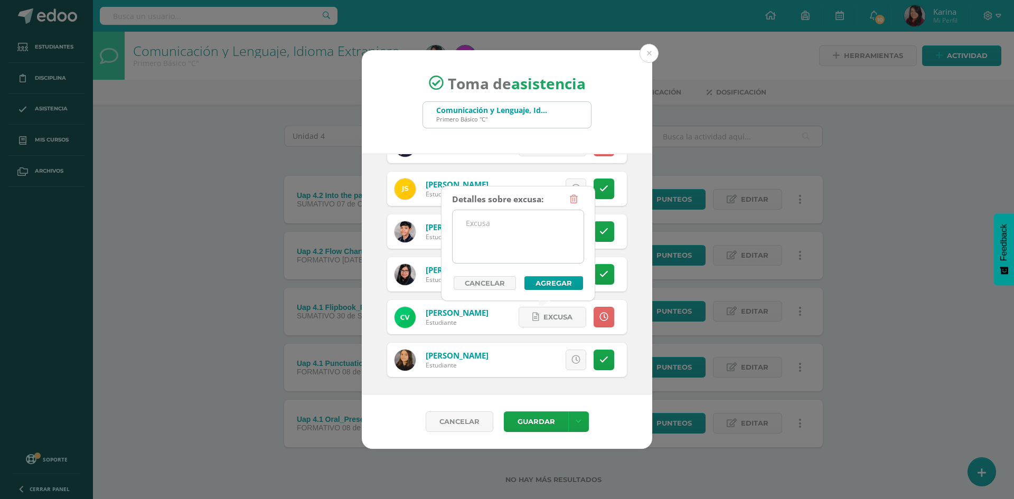
click at [533, 244] on textarea at bounding box center [518, 236] width 131 height 53
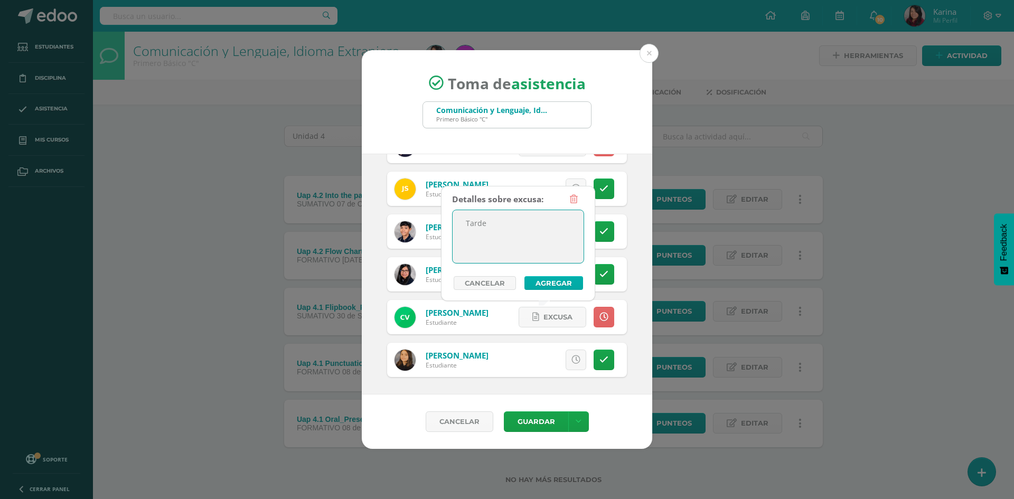
type textarea "Tarde"
click at [567, 282] on button "Agregar" at bounding box center [554, 283] width 59 height 14
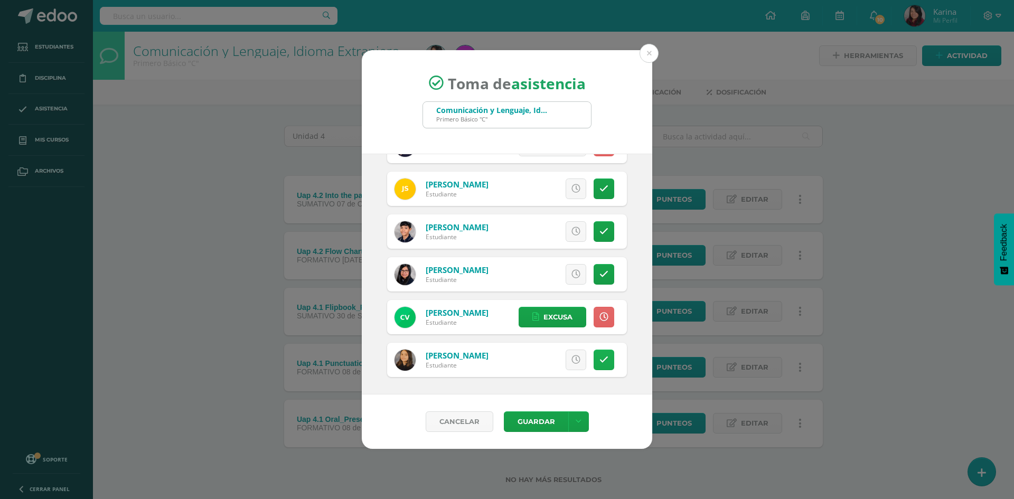
click at [607, 357] on div "Excusa Detalles sobre excusa: Añadir excusa a todas las inasistencias del día C…" at bounding box center [551, 360] width 152 height 34
click at [601, 358] on link at bounding box center [604, 360] width 21 height 21
click at [533, 356] on icon at bounding box center [536, 360] width 7 height 9
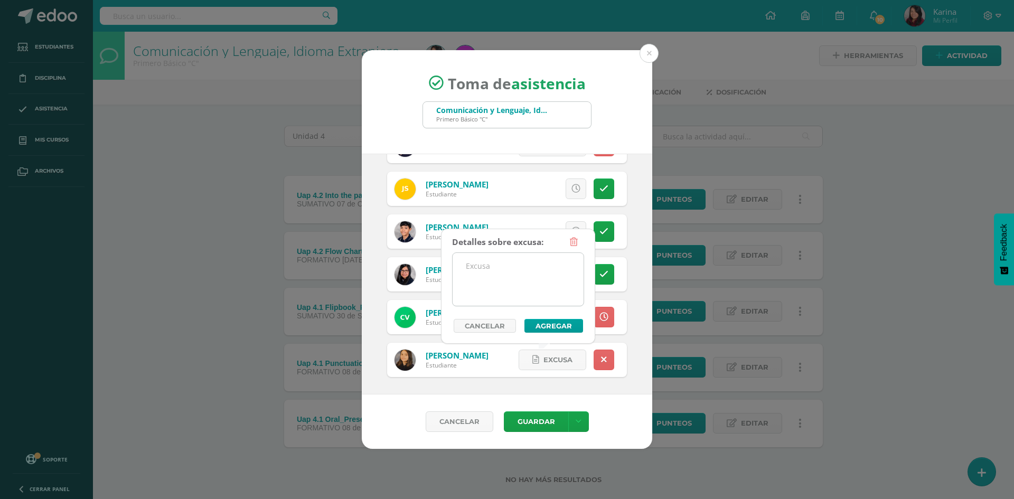
click at [502, 277] on textarea at bounding box center [518, 279] width 131 height 53
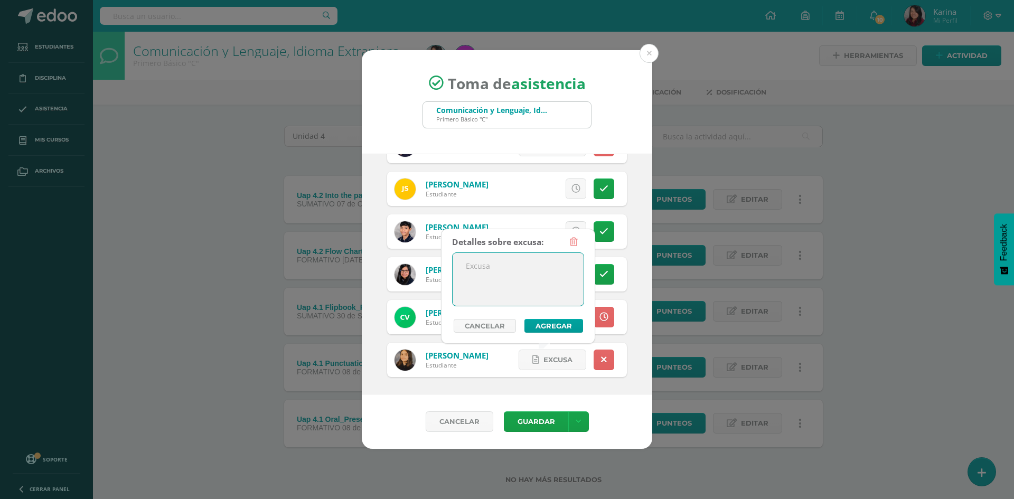
paste textarea "Tarde"
type textarea "Tarde"
click at [555, 414] on button "Guardar" at bounding box center [536, 422] width 64 height 21
